Goal: Navigation & Orientation: Find specific page/section

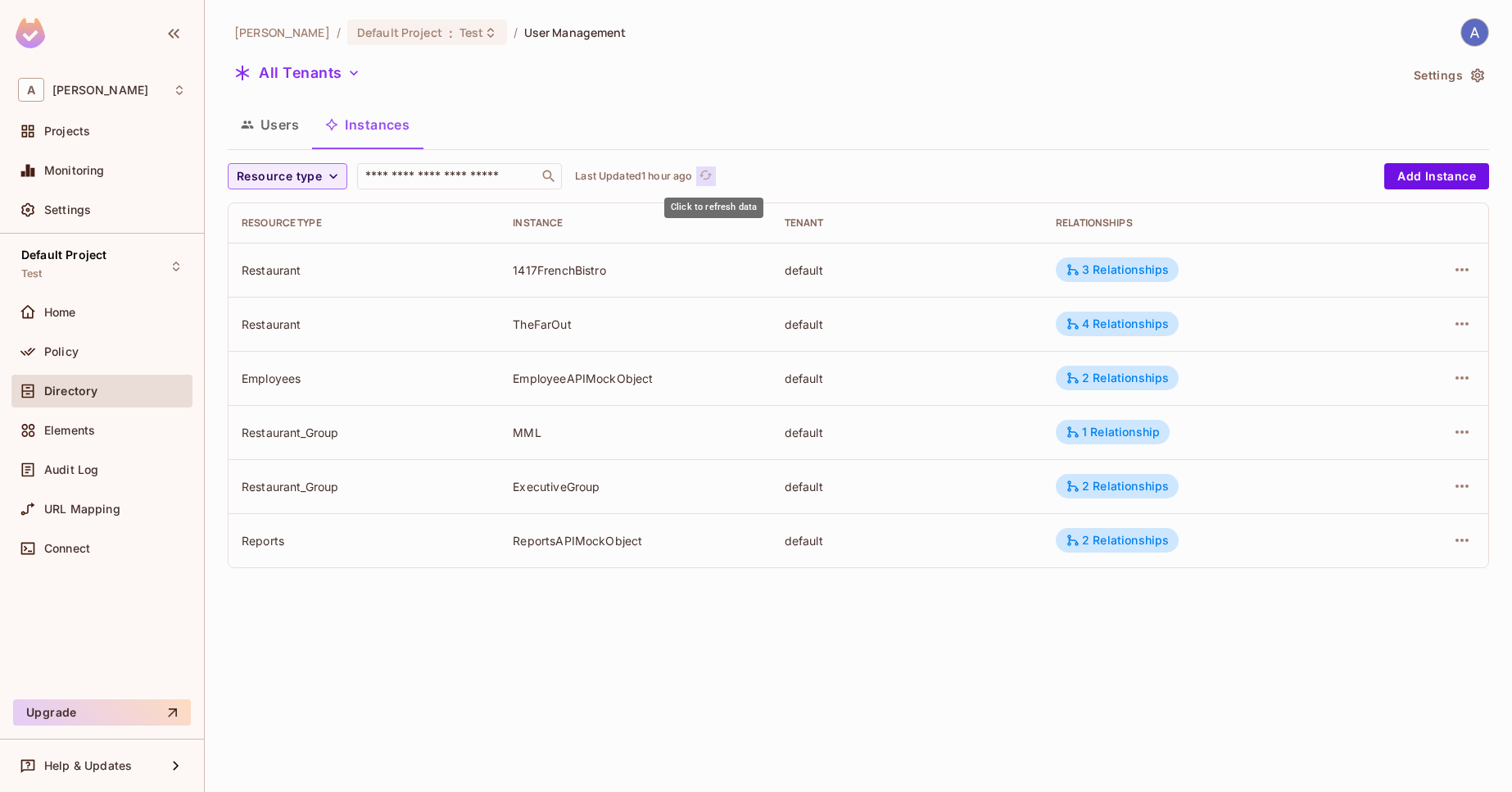
click at [713, 172] on icon "refresh" at bounding box center [705, 175] width 14 height 14
click at [703, 183] on span "refresh" at bounding box center [696, 176] width 14 height 16
click at [727, 178] on icon "refresh" at bounding box center [723, 175] width 14 height 14
click at [291, 132] on button "Users" at bounding box center [270, 124] width 85 height 41
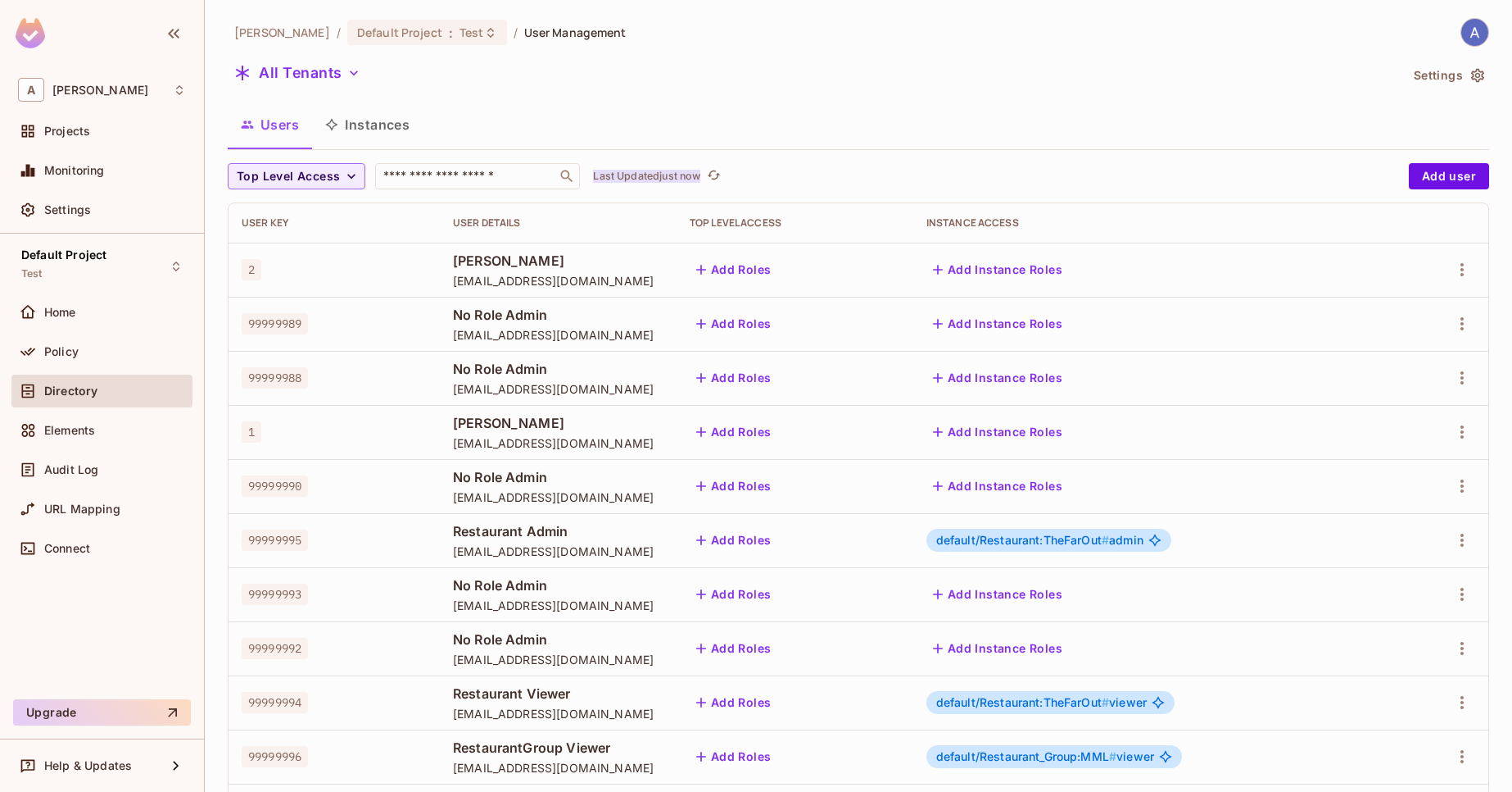
click at [682, 179] on p "Last Updated just now" at bounding box center [646, 176] width 107 height 13
click at [381, 126] on button "Instances" at bounding box center [367, 124] width 110 height 41
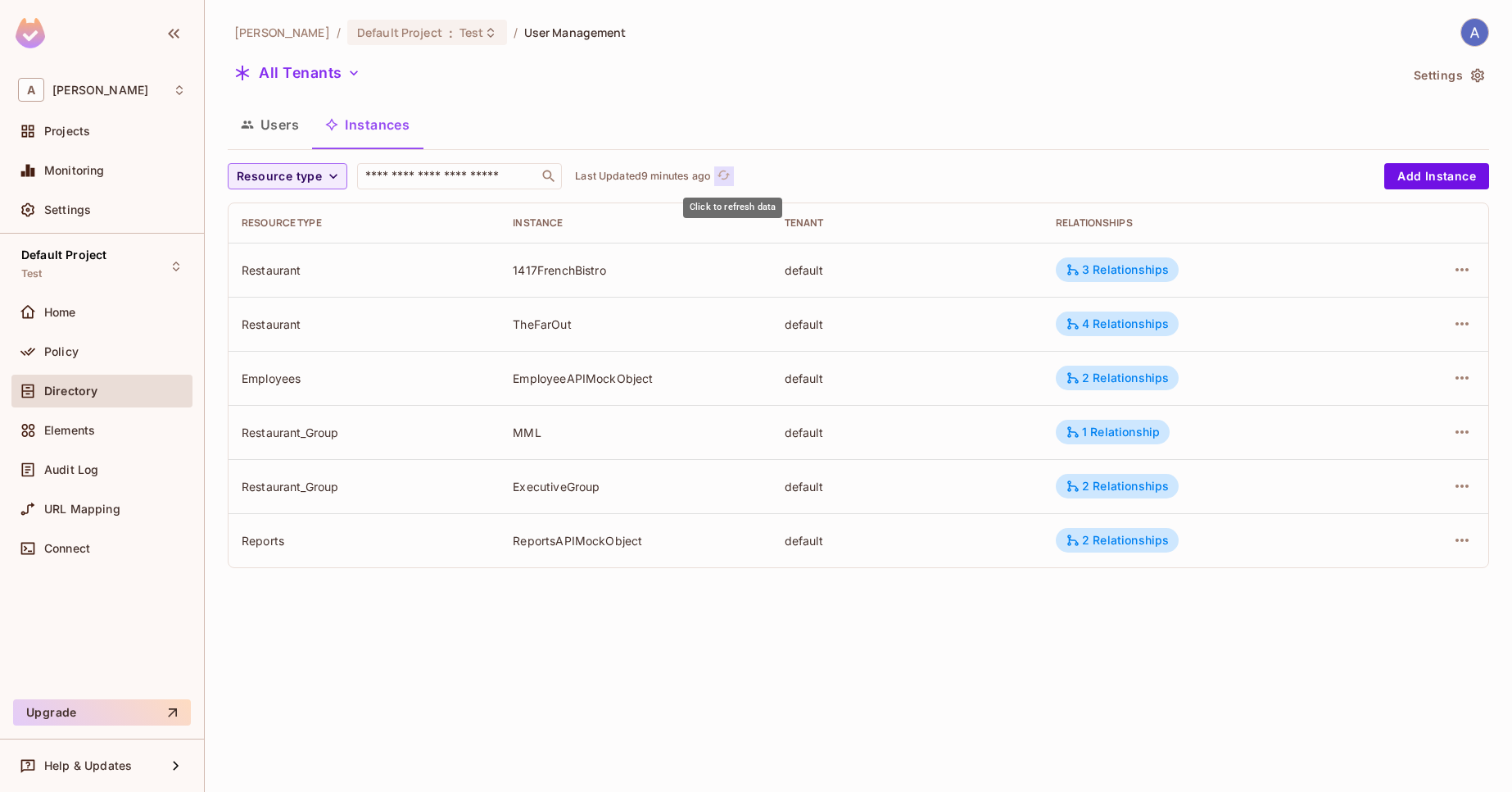
click at [730, 175] on icon "refresh" at bounding box center [724, 174] width 13 height 9
click at [261, 128] on button "Users" at bounding box center [270, 124] width 85 height 41
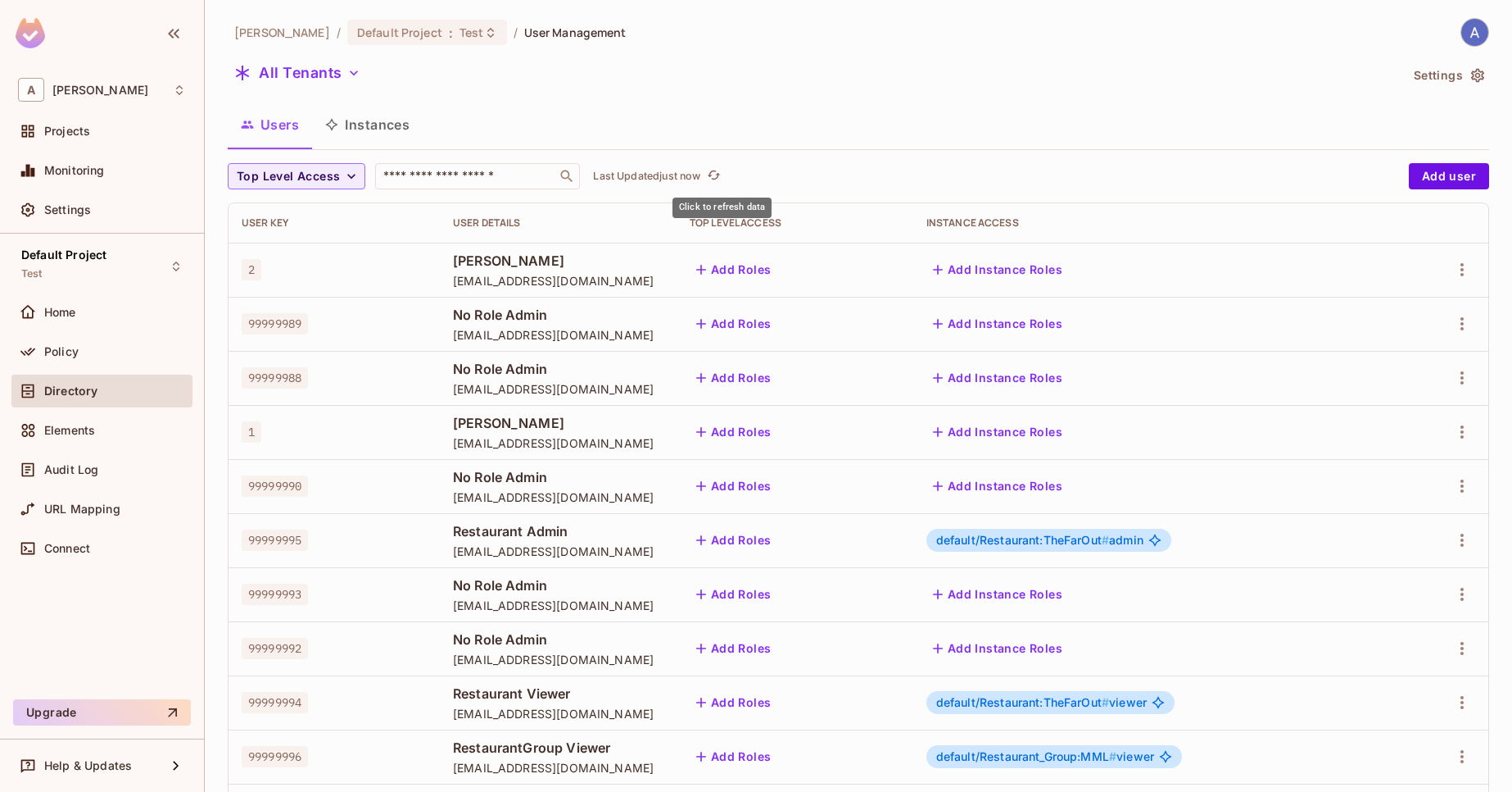
click at [716, 180] on icon "refresh" at bounding box center [714, 175] width 14 height 14
click at [745, 179] on icon "refresh" at bounding box center [742, 175] width 14 height 14
click at [411, 119] on button "Instances" at bounding box center [367, 124] width 110 height 41
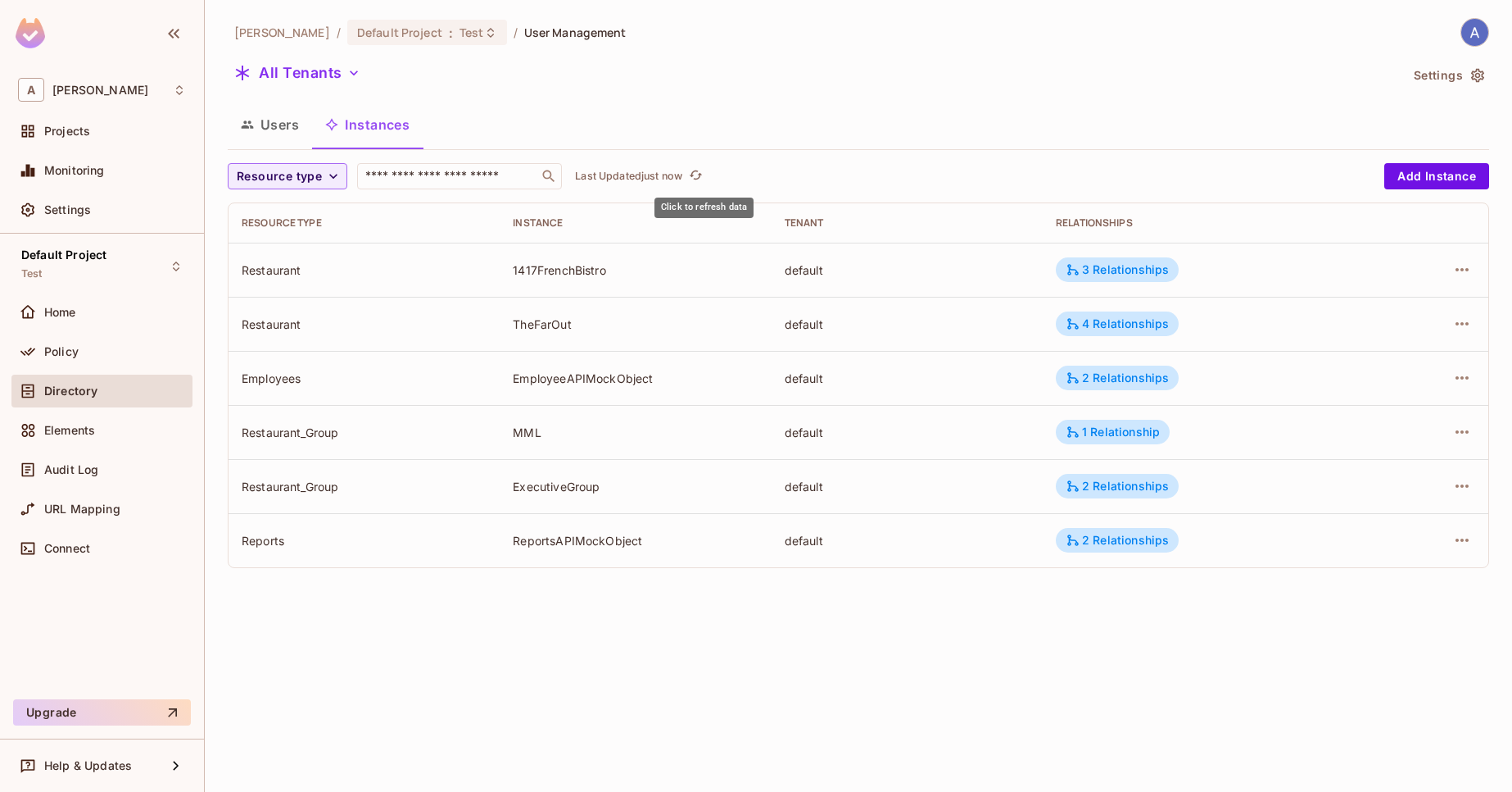
click at [694, 177] on span "Click to refresh data" at bounding box center [694, 176] width 23 height 20
click at [703, 173] on icon "refresh" at bounding box center [696, 175] width 14 height 14
drag, startPoint x: 699, startPoint y: 175, endPoint x: 743, endPoint y: 200, distance: 50.6
click at [699, 175] on icon "refresh" at bounding box center [696, 175] width 14 height 14
click at [288, 127] on button "Users" at bounding box center [270, 124] width 85 height 41
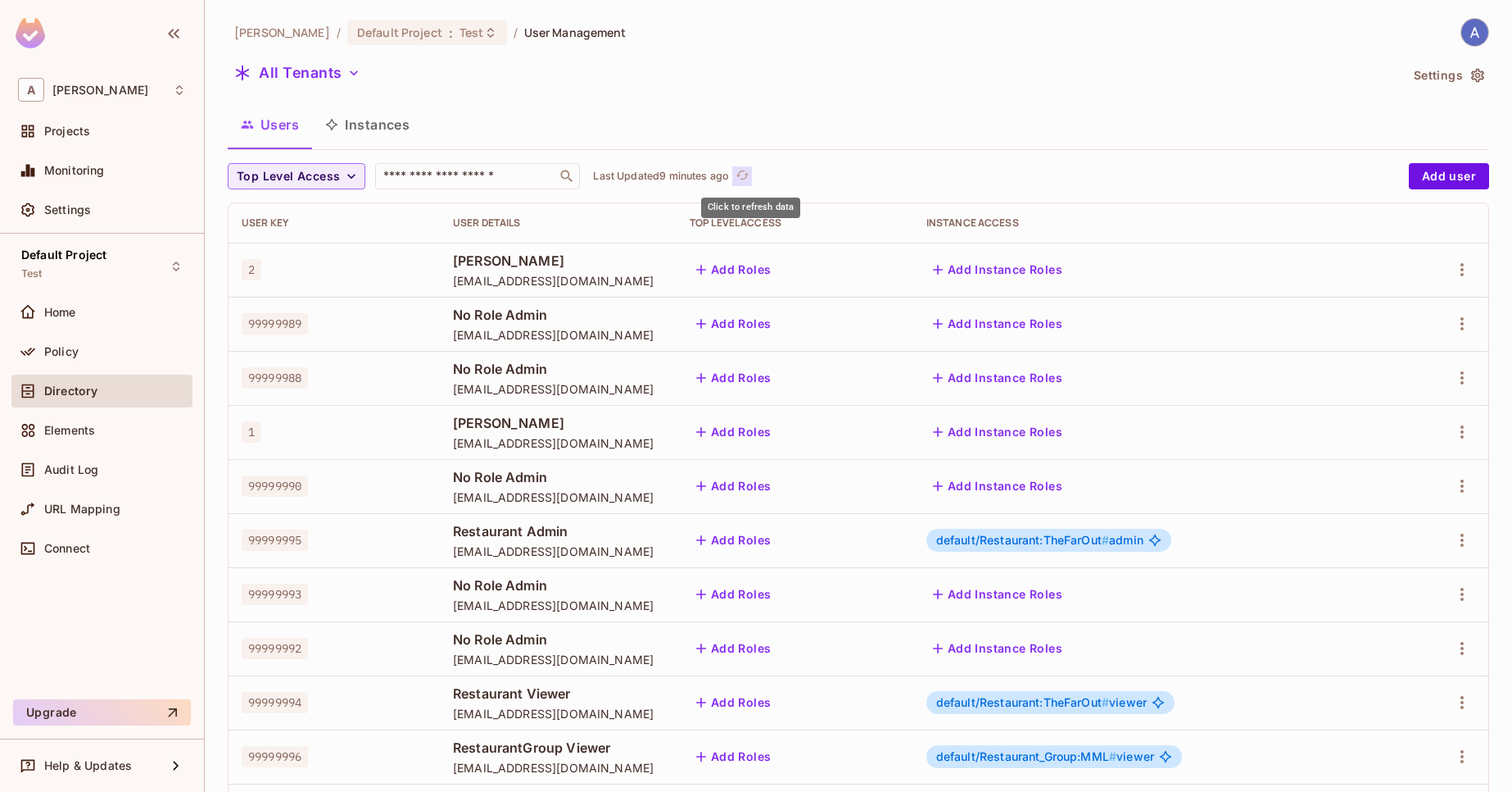
click at [752, 175] on button "Click to refresh data" at bounding box center [742, 176] width 20 height 20
click at [403, 132] on button "Instances" at bounding box center [367, 124] width 110 height 41
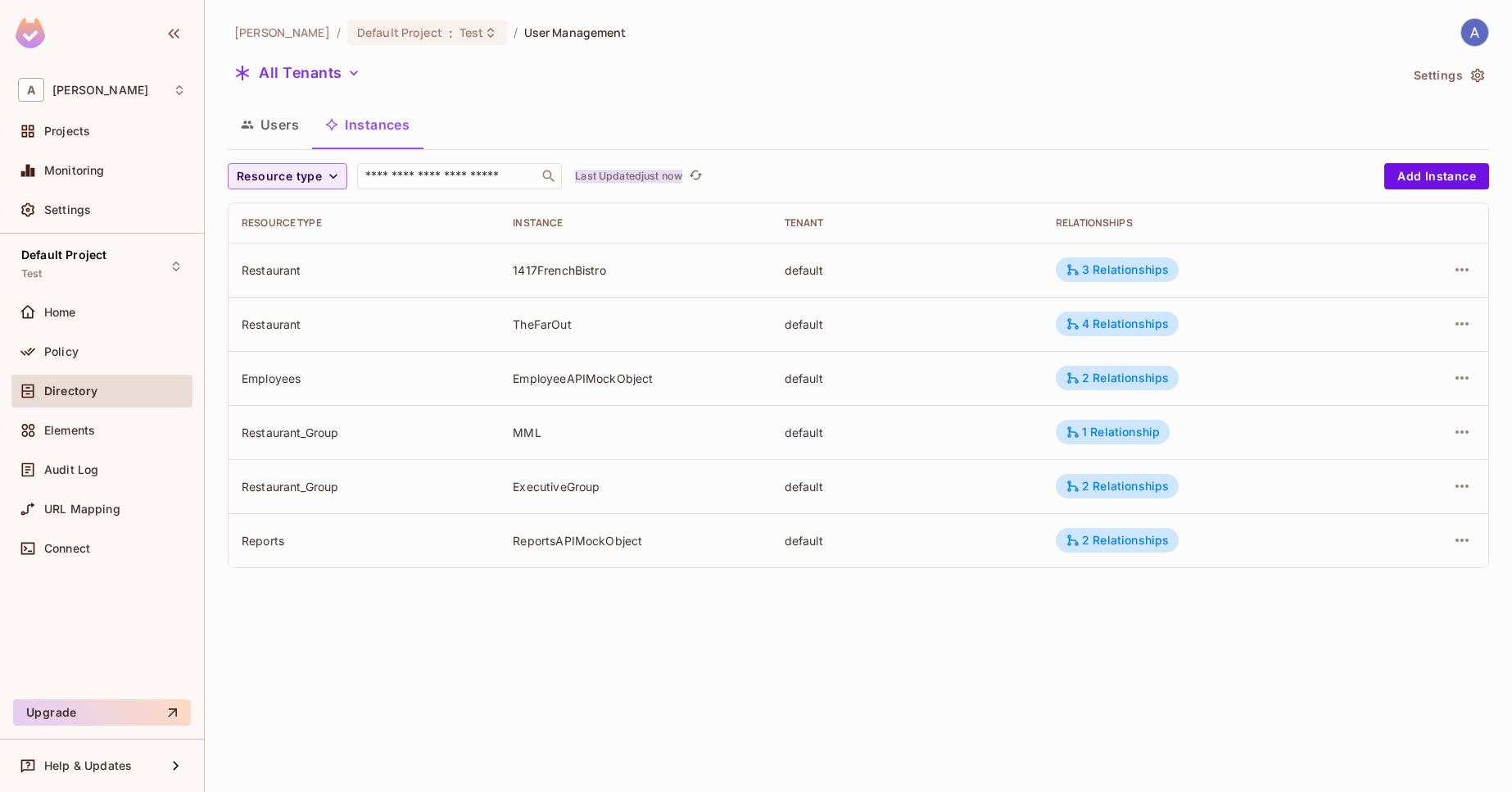
click at [682, 179] on p "Last Updated just now" at bounding box center [628, 176] width 107 height 13
click at [265, 131] on button "Users" at bounding box center [270, 124] width 85 height 41
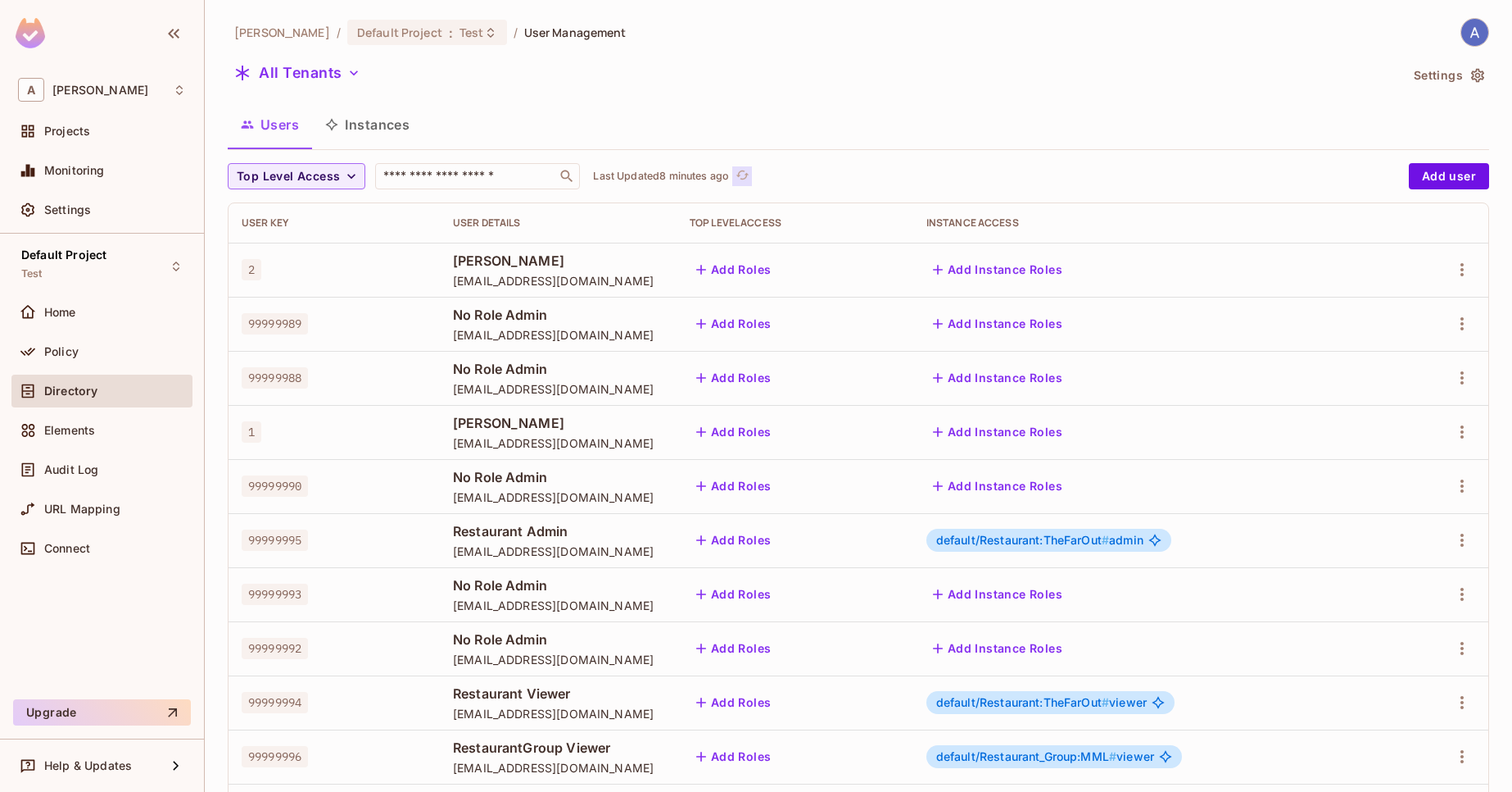
click at [750, 174] on icon "refresh" at bounding box center [742, 175] width 14 height 14
click at [710, 175] on span "Click to refresh data" at bounding box center [712, 176] width 23 height 20
click at [721, 169] on icon "refresh" at bounding box center [714, 175] width 14 height 14
click at [401, 129] on button "Instances" at bounding box center [367, 124] width 110 height 41
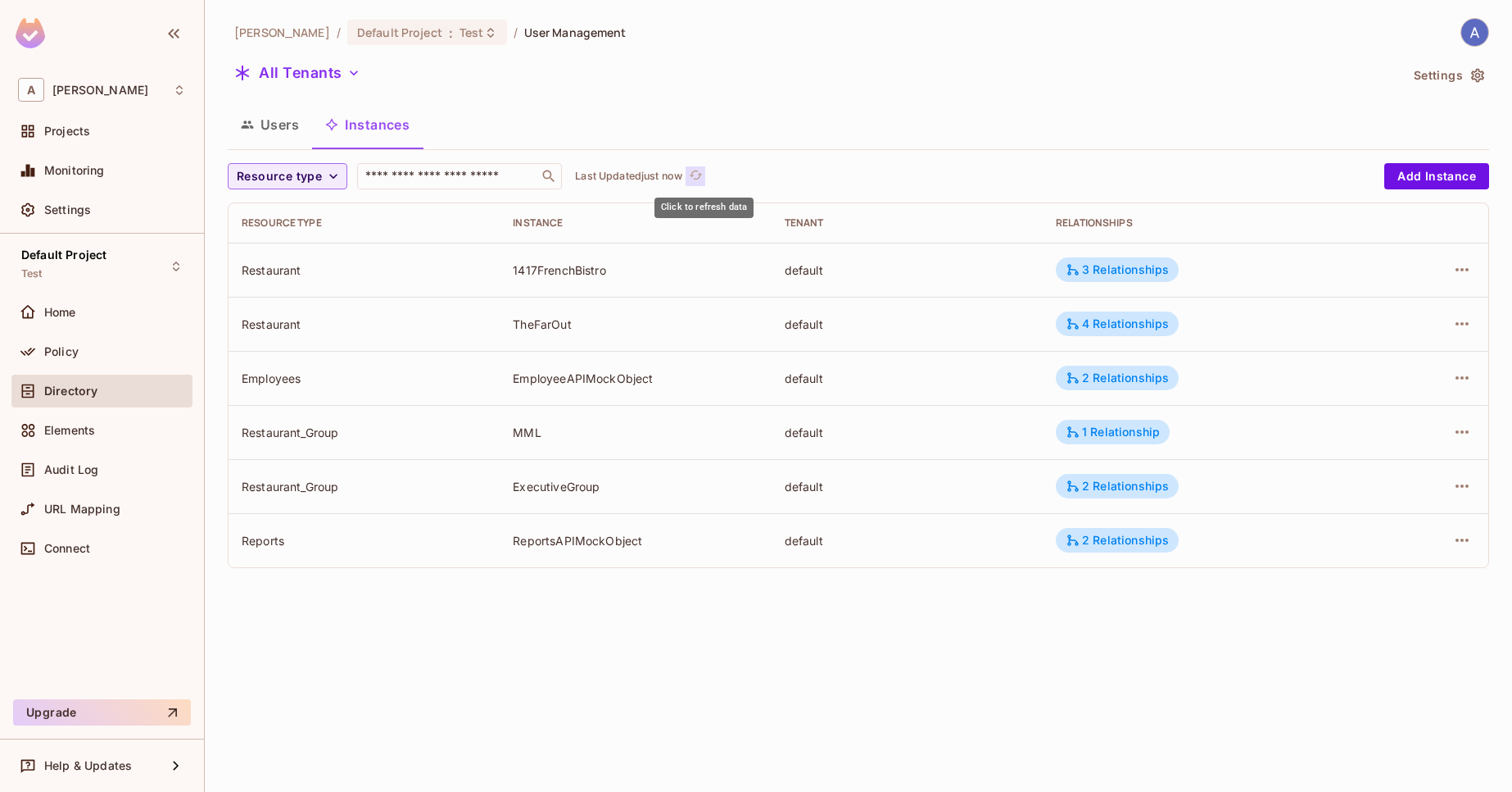
click at [705, 175] on button "Click to refresh data" at bounding box center [695, 176] width 20 height 20
click at [699, 174] on icon "refresh" at bounding box center [696, 175] width 14 height 14
click at [272, 124] on button "Users" at bounding box center [270, 124] width 85 height 41
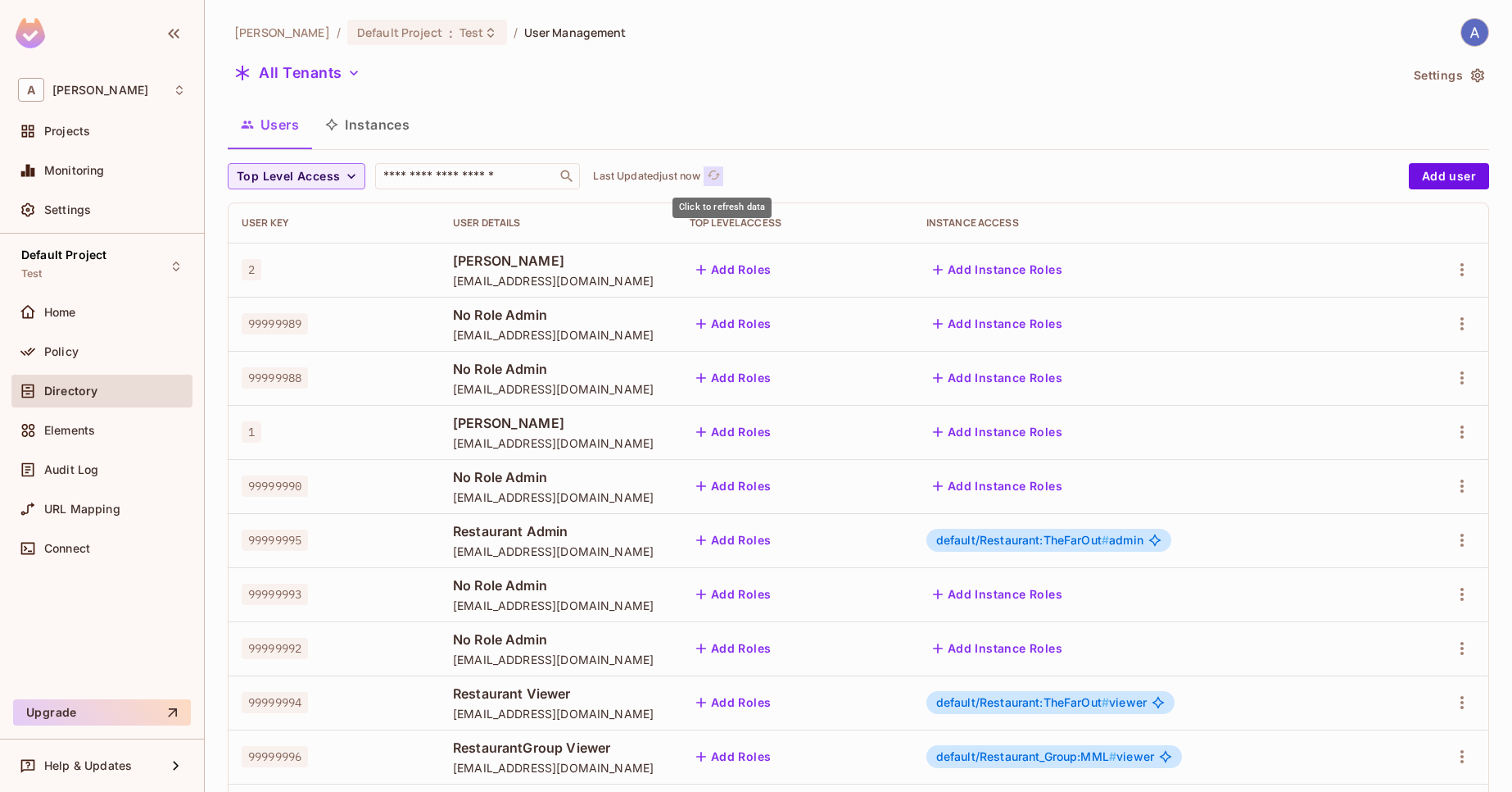
click at [721, 177] on icon "refresh" at bounding box center [714, 175] width 14 height 14
click at [641, 175] on p "Last Updated just now" at bounding box center [646, 176] width 107 height 13
click at [703, 173] on p "Last Updated 1 minute ago" at bounding box center [657, 176] width 127 height 13
click at [742, 168] on button "Click to refresh data" at bounding box center [742, 176] width 20 height 20
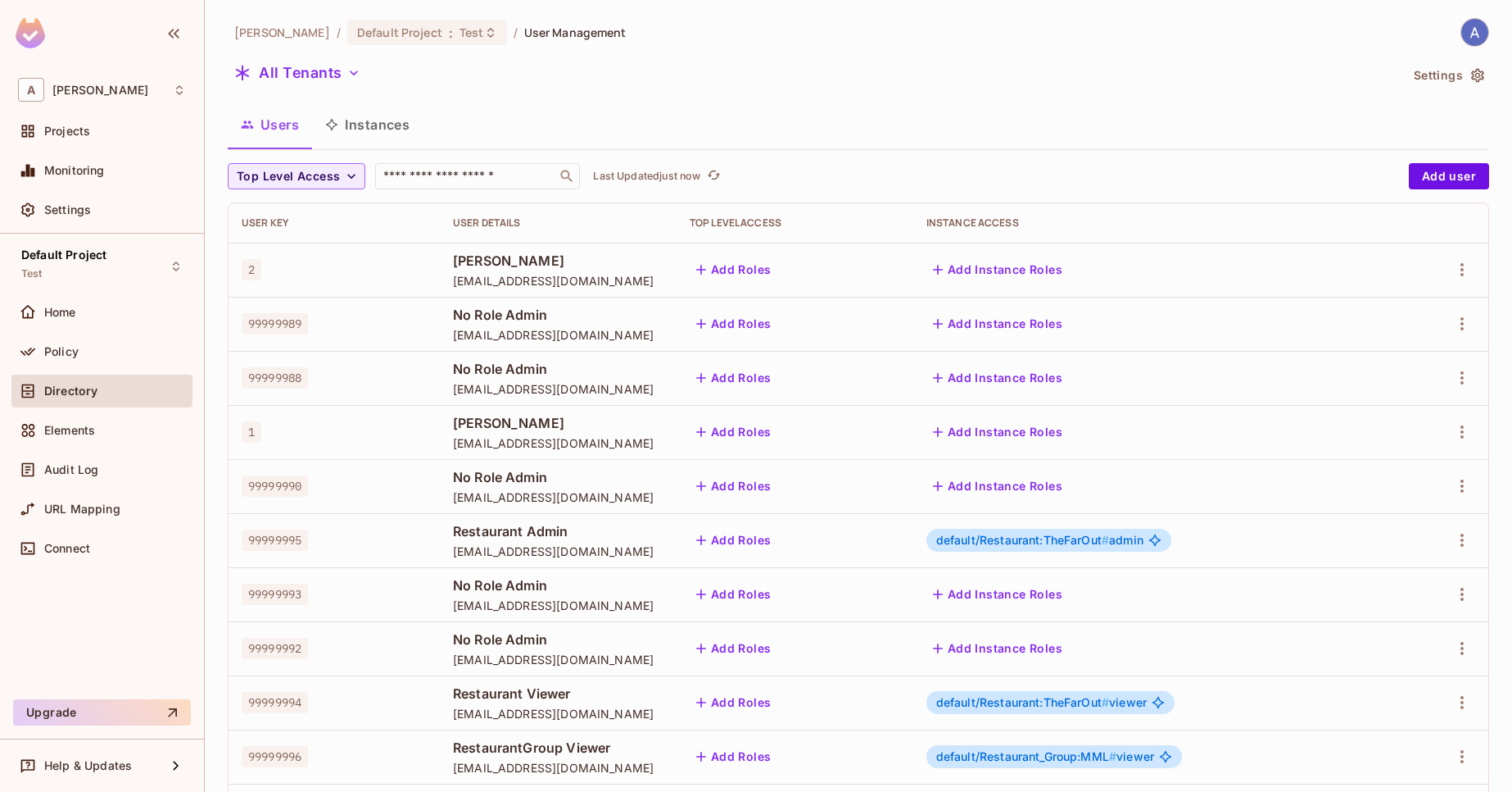
click at [349, 120] on button "Instances" at bounding box center [367, 124] width 110 height 41
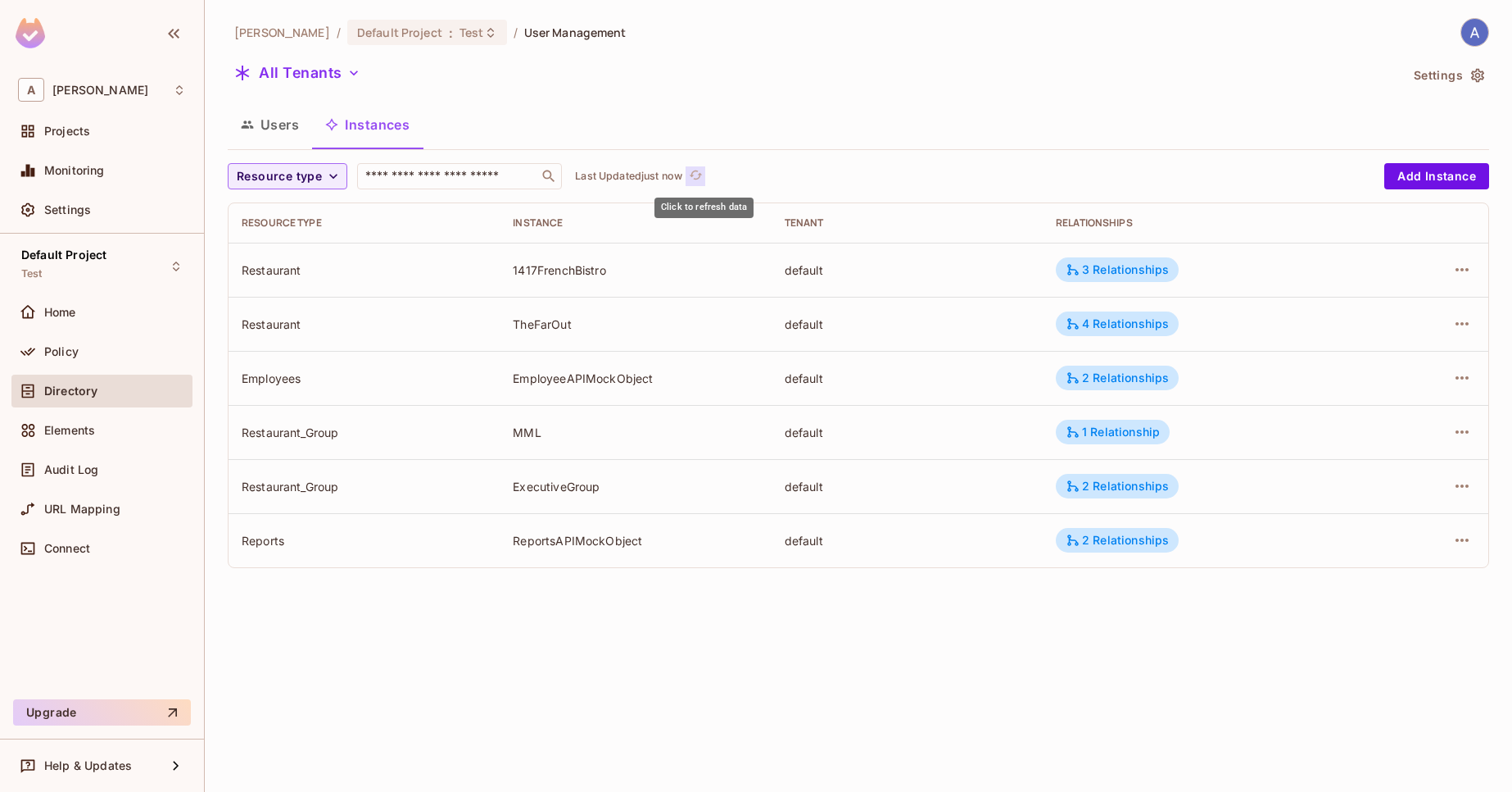
click at [703, 181] on icon "refresh" at bounding box center [696, 175] width 14 height 14
click at [702, 181] on icon "refresh" at bounding box center [696, 175] width 14 height 14
click at [285, 124] on button "Users" at bounding box center [270, 124] width 85 height 41
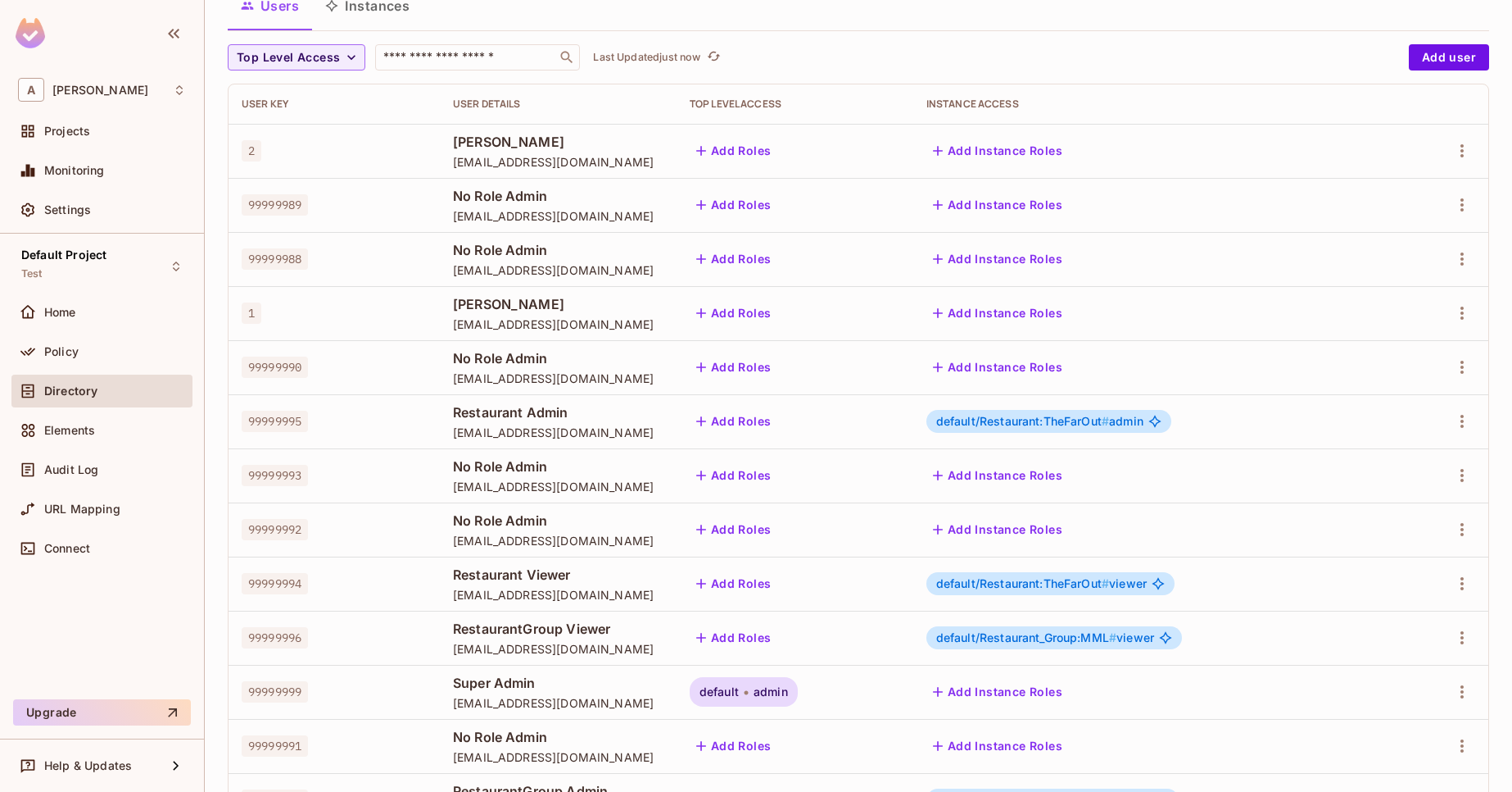
scroll to position [4, 0]
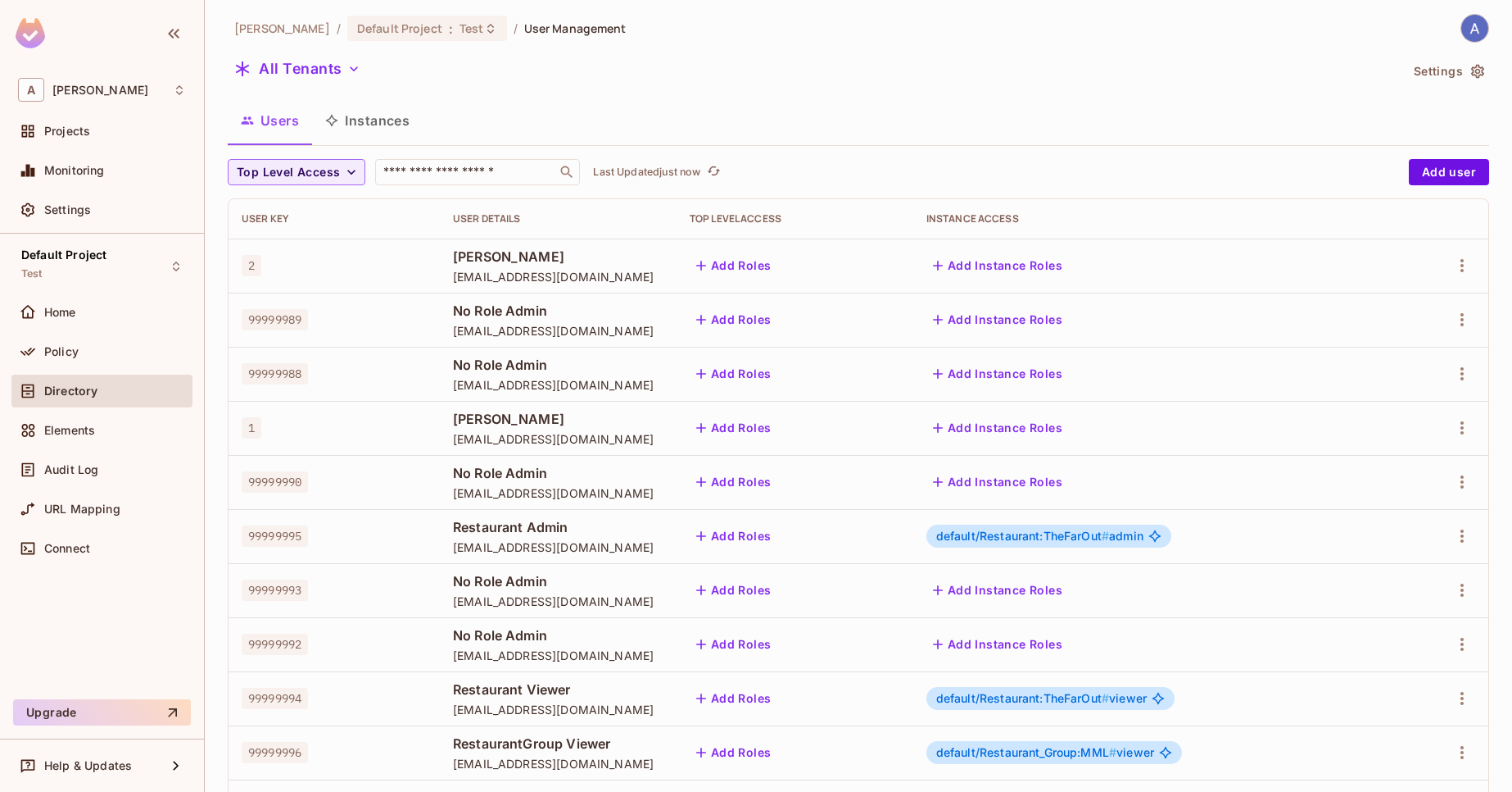
click at [288, 222] on div "User Key" at bounding box center [334, 219] width 185 height 13
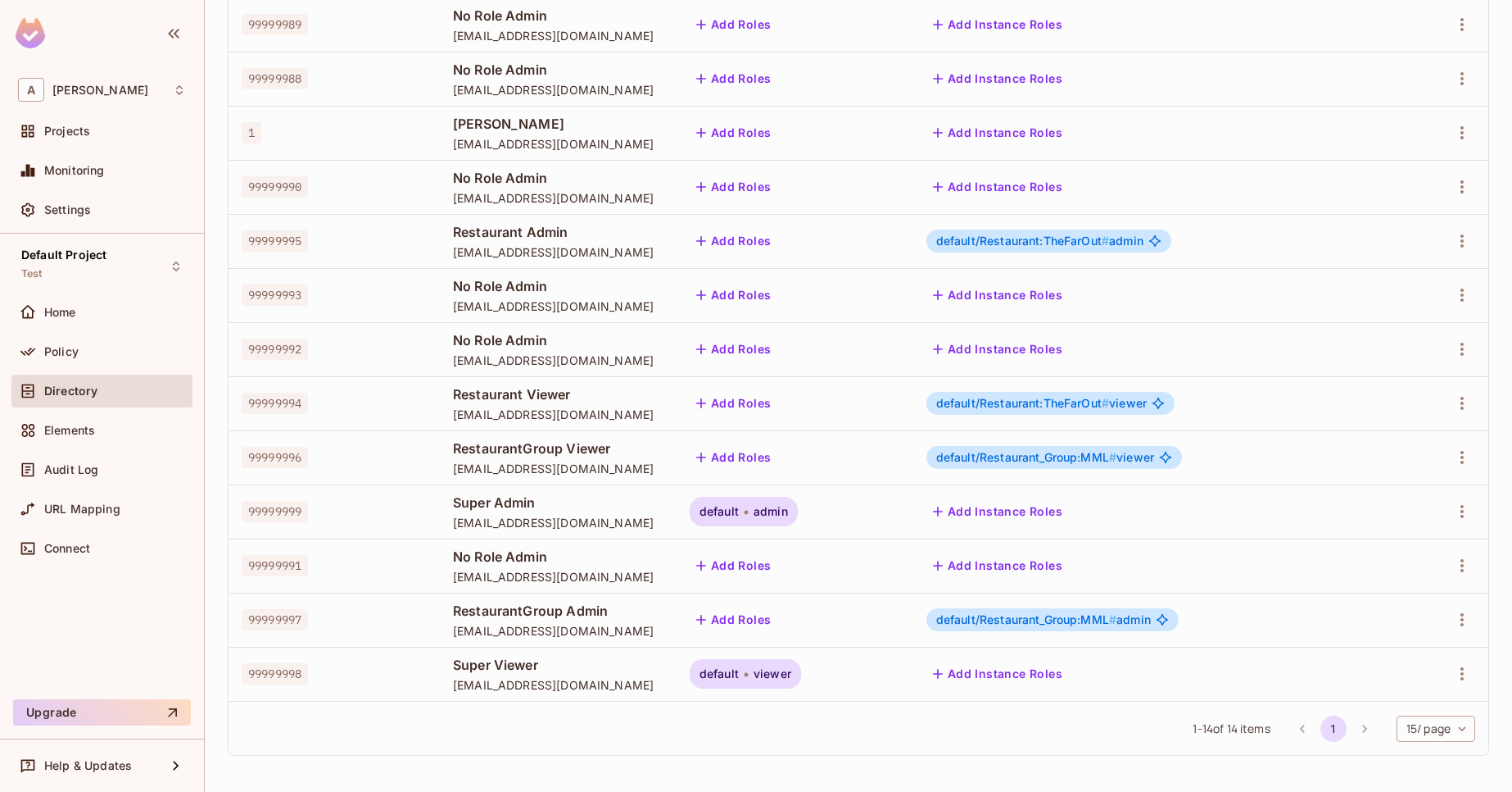
scroll to position [0, 0]
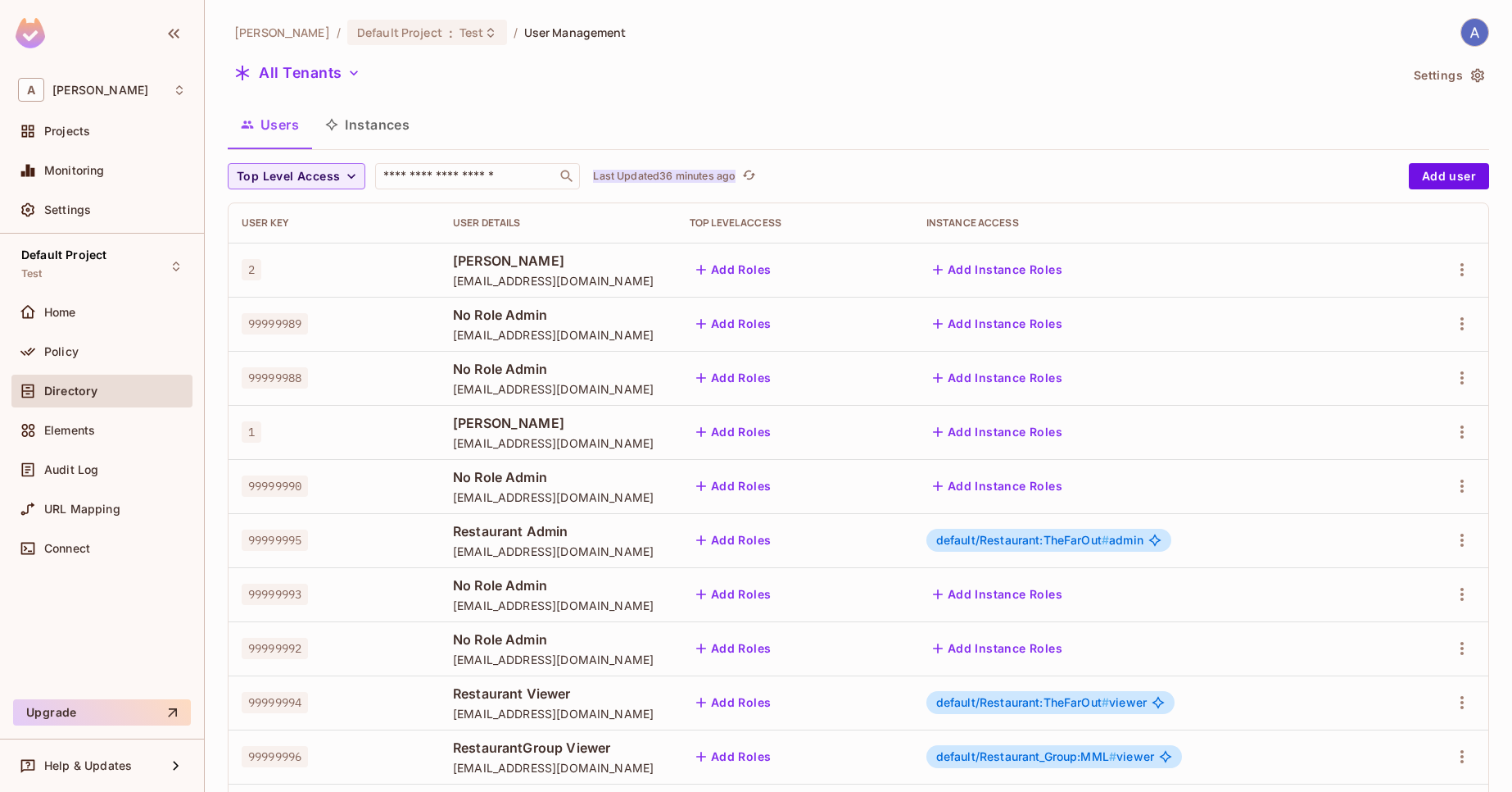
click at [736, 171] on p "Last Updated 36 minutes ago" at bounding box center [664, 176] width 143 height 13
click at [365, 115] on button "Instances" at bounding box center [367, 124] width 110 height 41
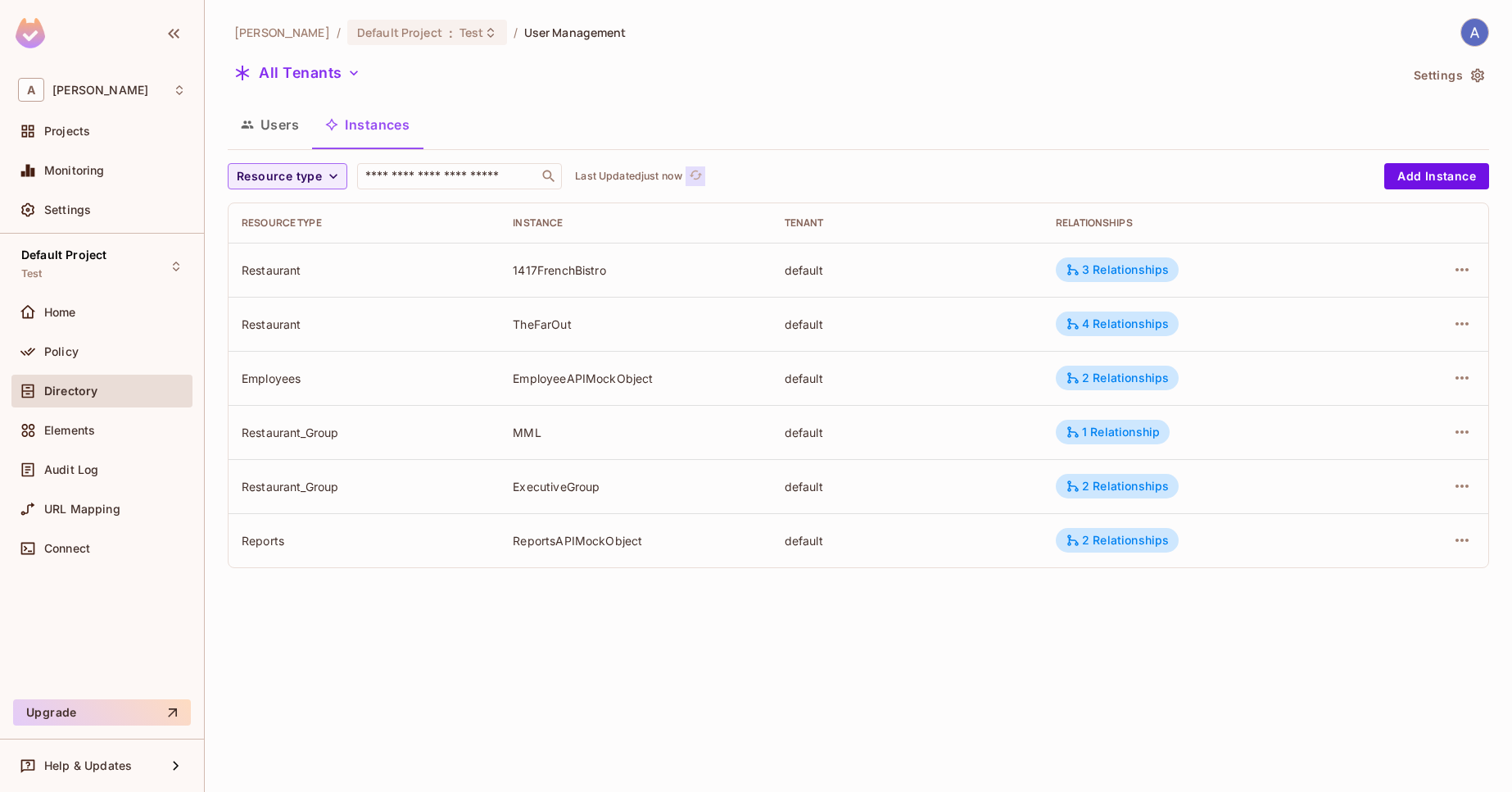
click at [703, 169] on icon "refresh" at bounding box center [696, 175] width 14 height 14
click at [278, 136] on button "Users" at bounding box center [270, 124] width 85 height 41
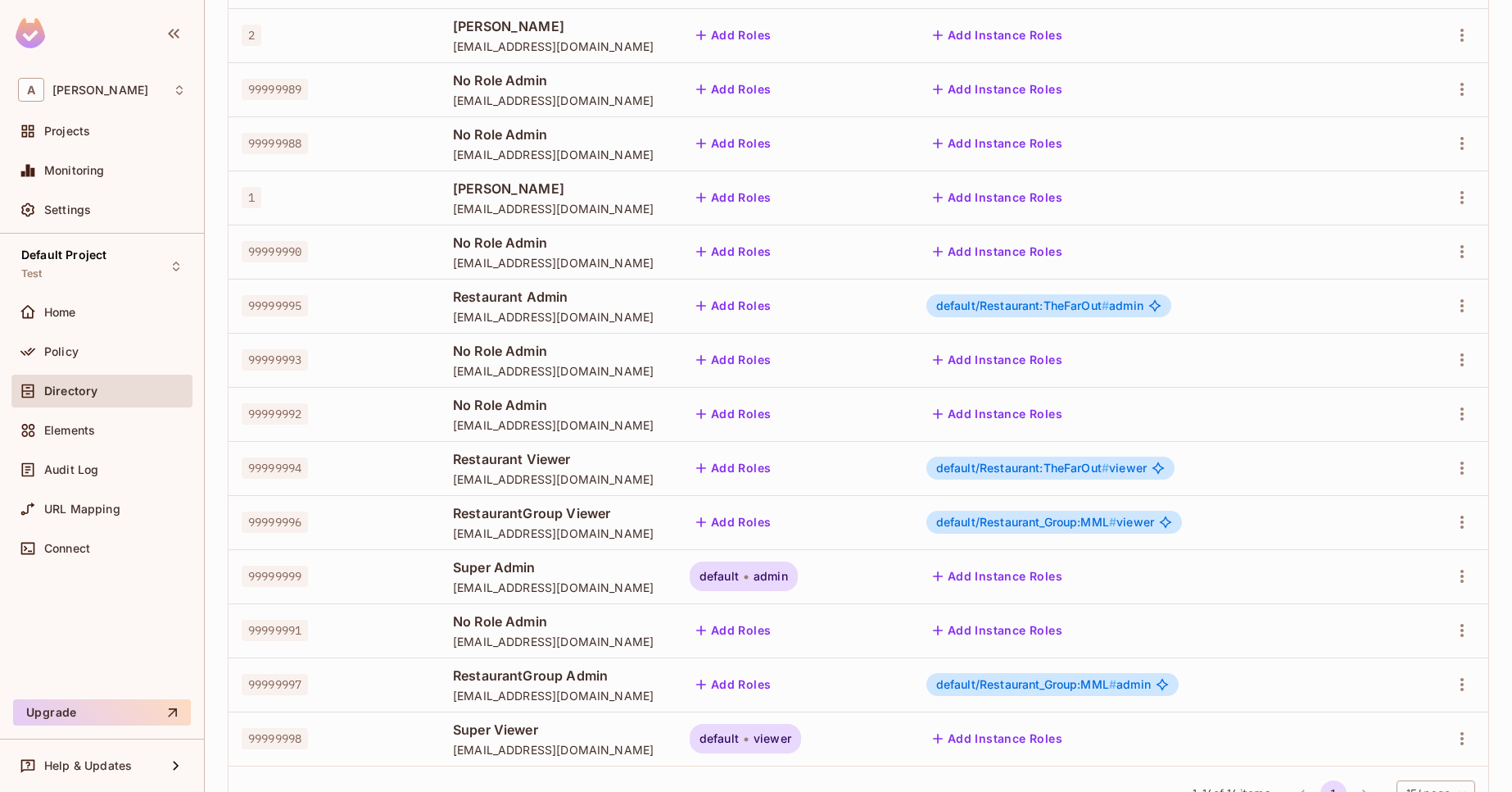
scroll to position [299, 0]
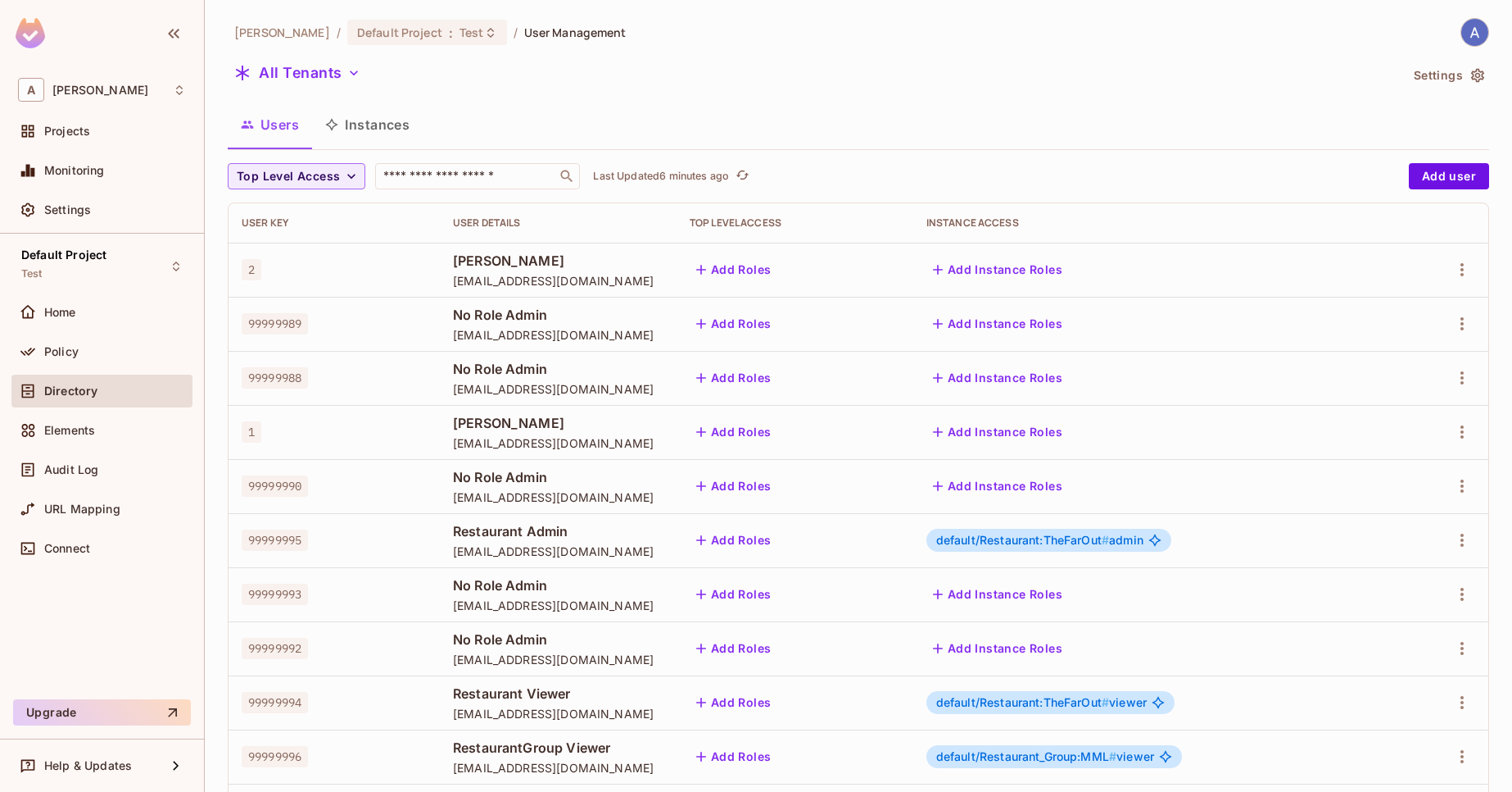
drag, startPoint x: 737, startPoint y: 176, endPoint x: 729, endPoint y: 181, distance: 9.4
click at [729, 176] on p "Last Updated 6 minutes ago" at bounding box center [660, 176] width 136 height 13
click at [739, 174] on icon "refresh" at bounding box center [734, 175] width 14 height 14
click at [387, 129] on button "Instances" at bounding box center [367, 124] width 110 height 41
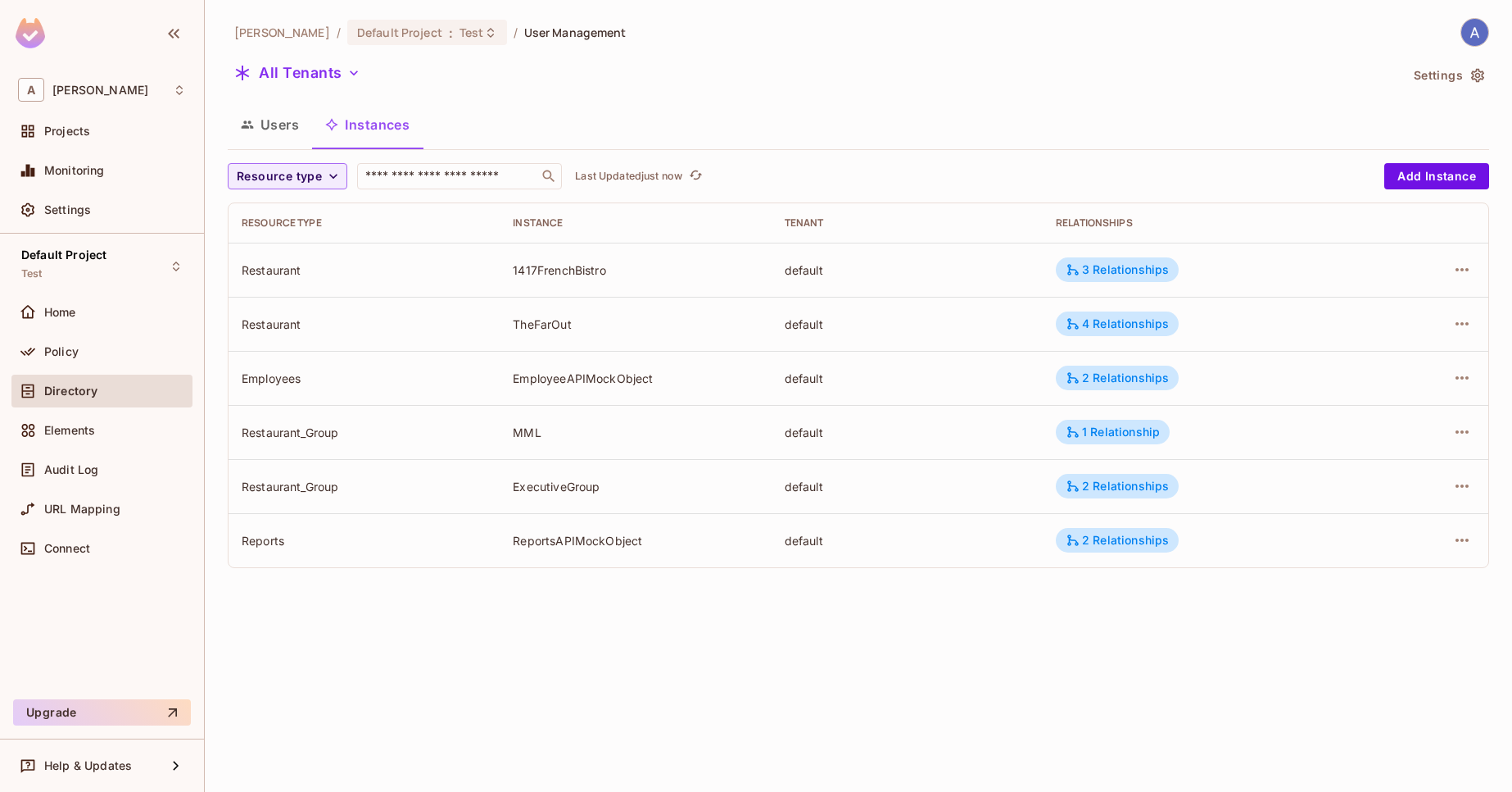
click at [694, 172] on span "Click to refresh data" at bounding box center [694, 176] width 23 height 20
click at [703, 173] on icon "refresh" at bounding box center [696, 175] width 14 height 14
click at [251, 122] on icon "button" at bounding box center [247, 125] width 13 height 13
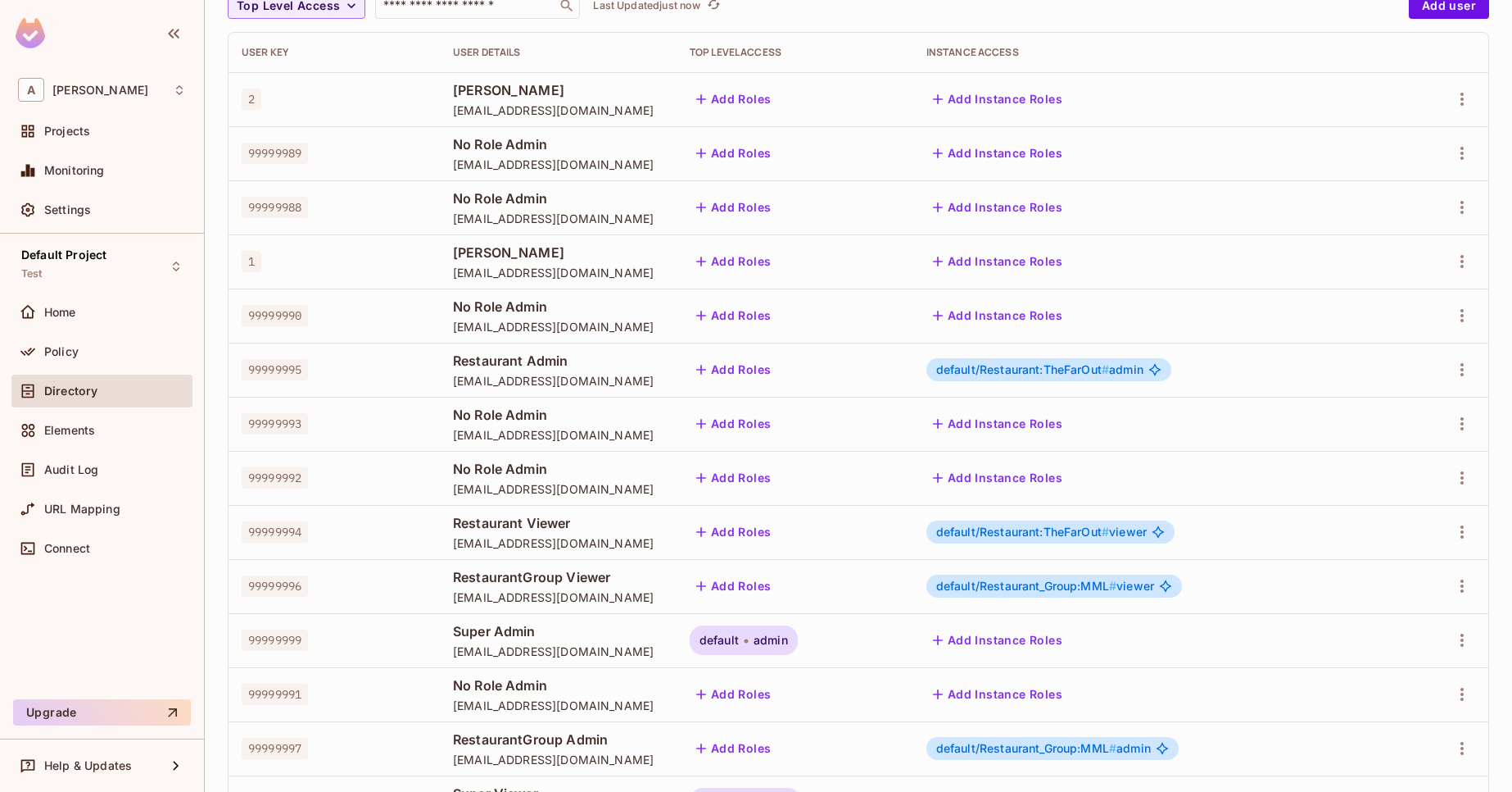
scroll to position [299, 0]
